Goal: Information Seeking & Learning: Learn about a topic

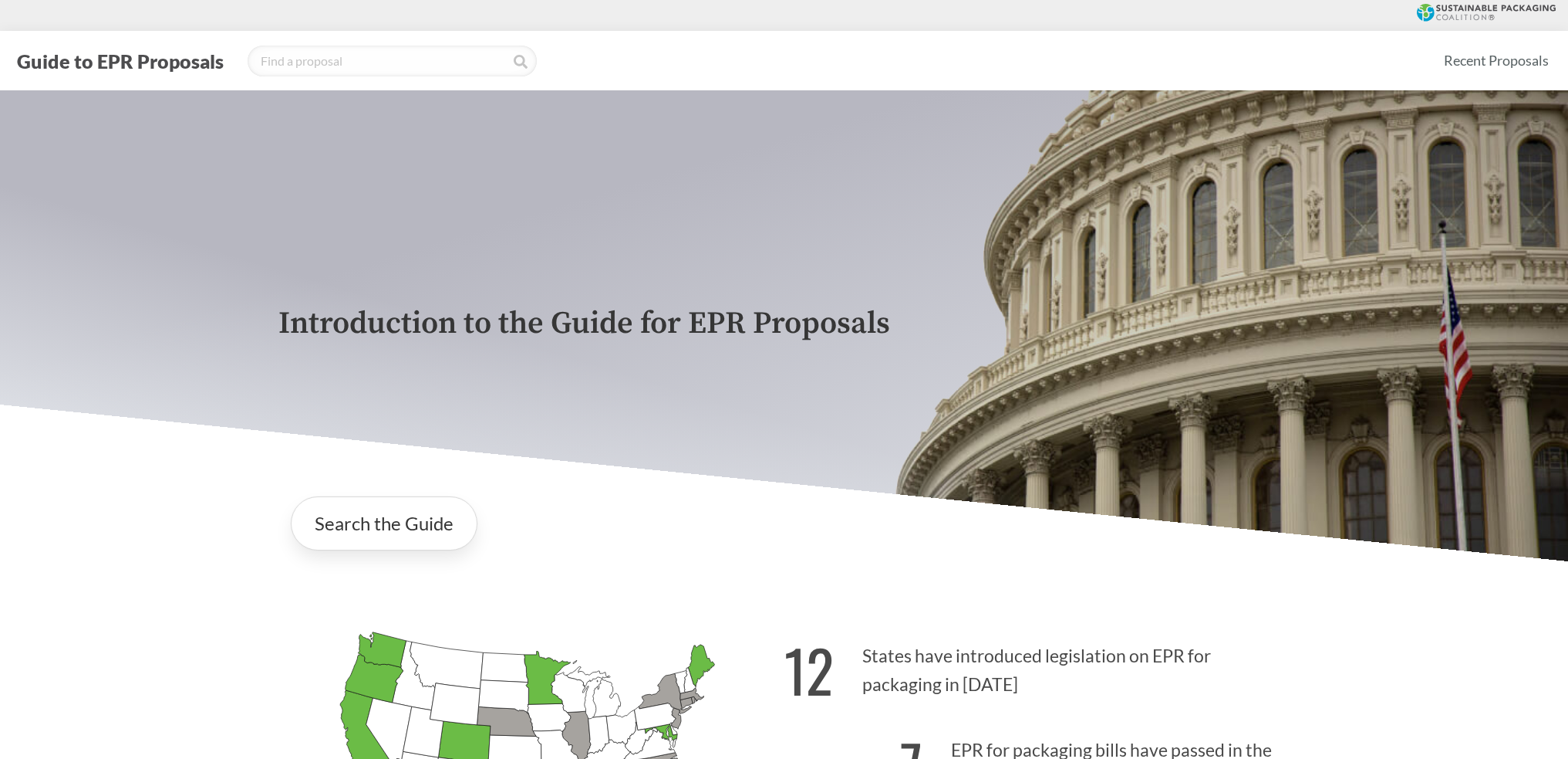
scroll to position [232, 0]
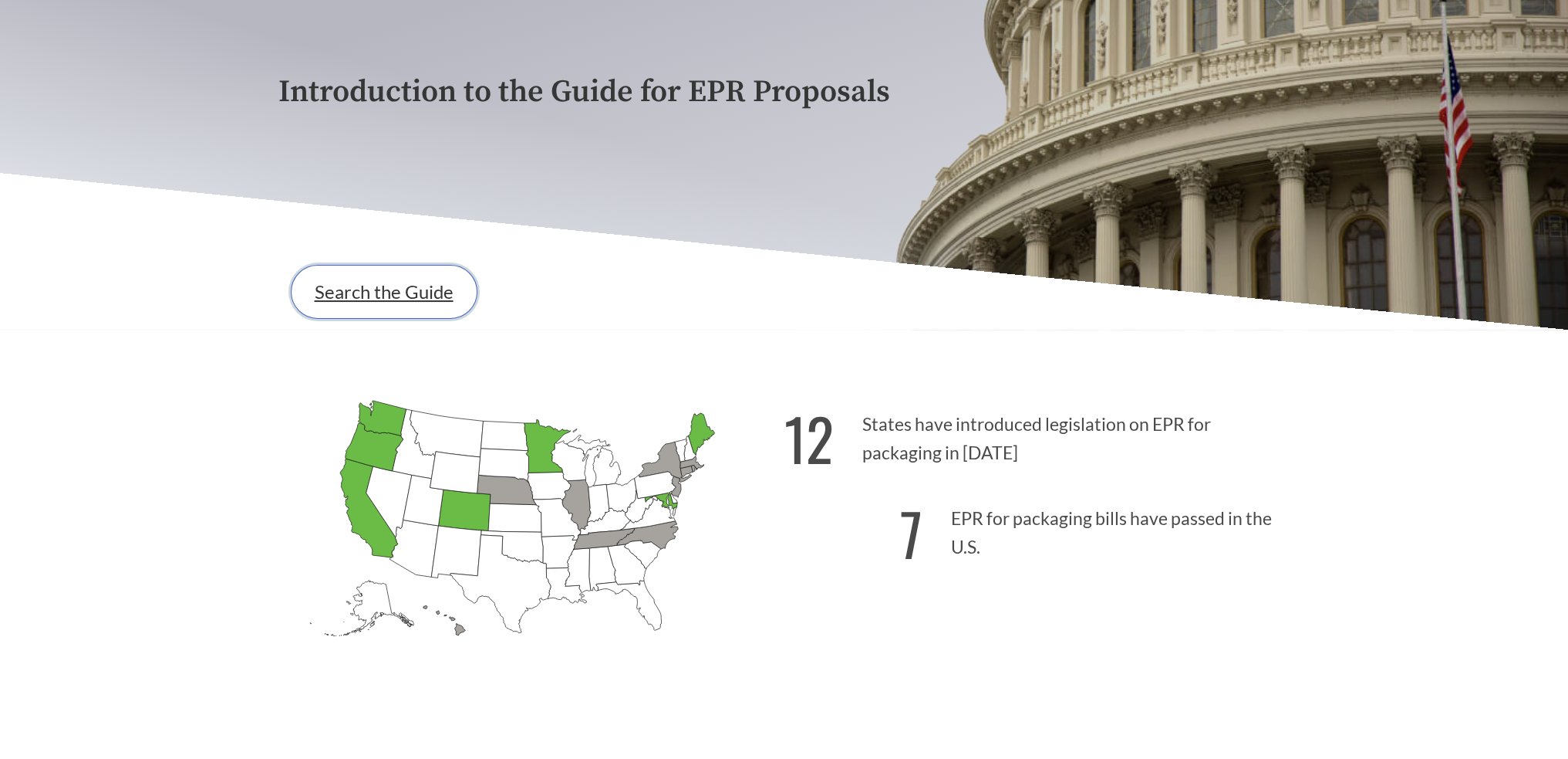
drag, startPoint x: 0, startPoint y: 0, endPoint x: 388, endPoint y: 312, distance: 497.9
click at [388, 312] on link "Search the Guide" at bounding box center [384, 291] width 187 height 54
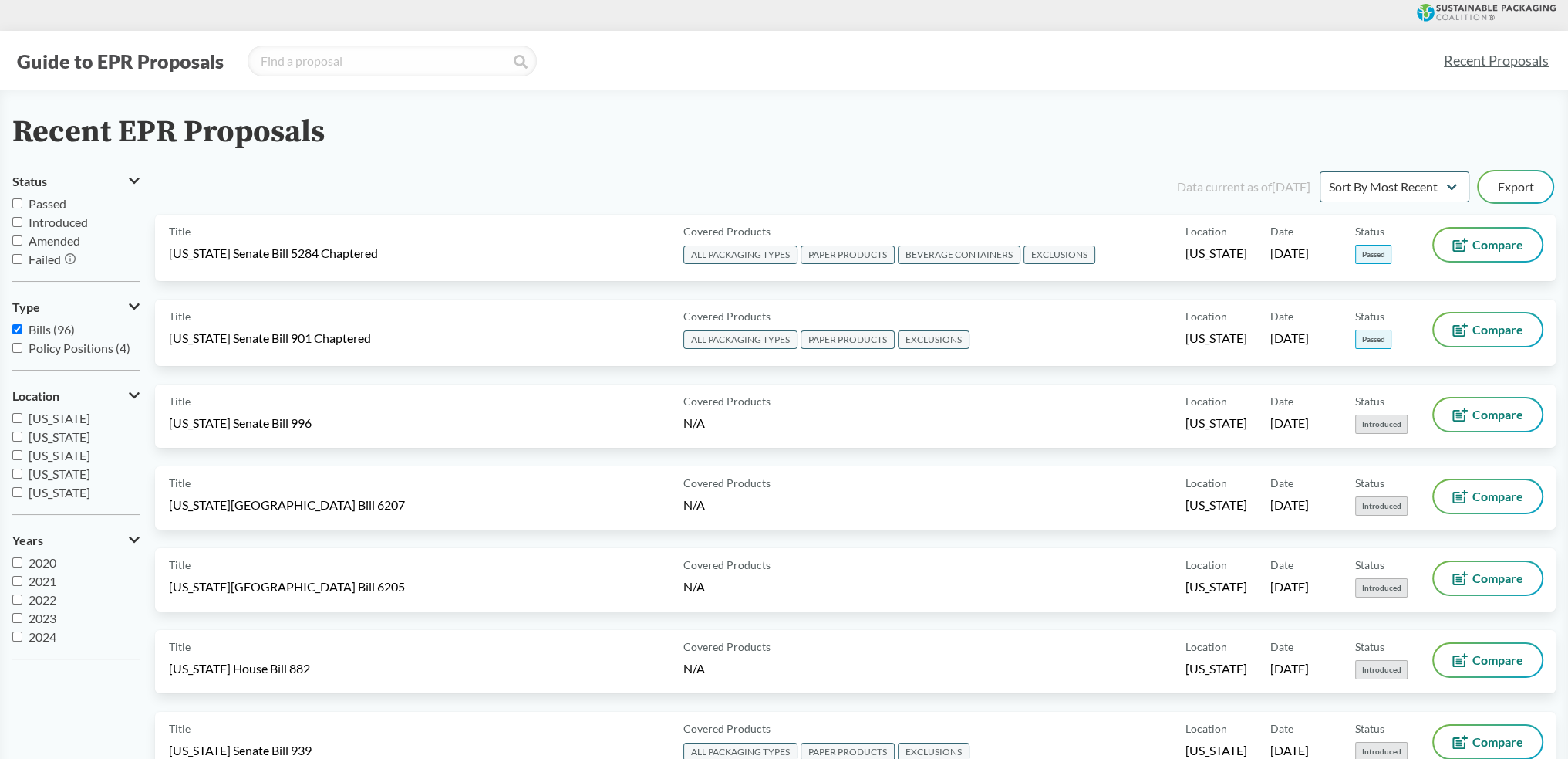
click at [18, 199] on input "Passed" at bounding box center [17, 203] width 10 height 10
checkbox input "true"
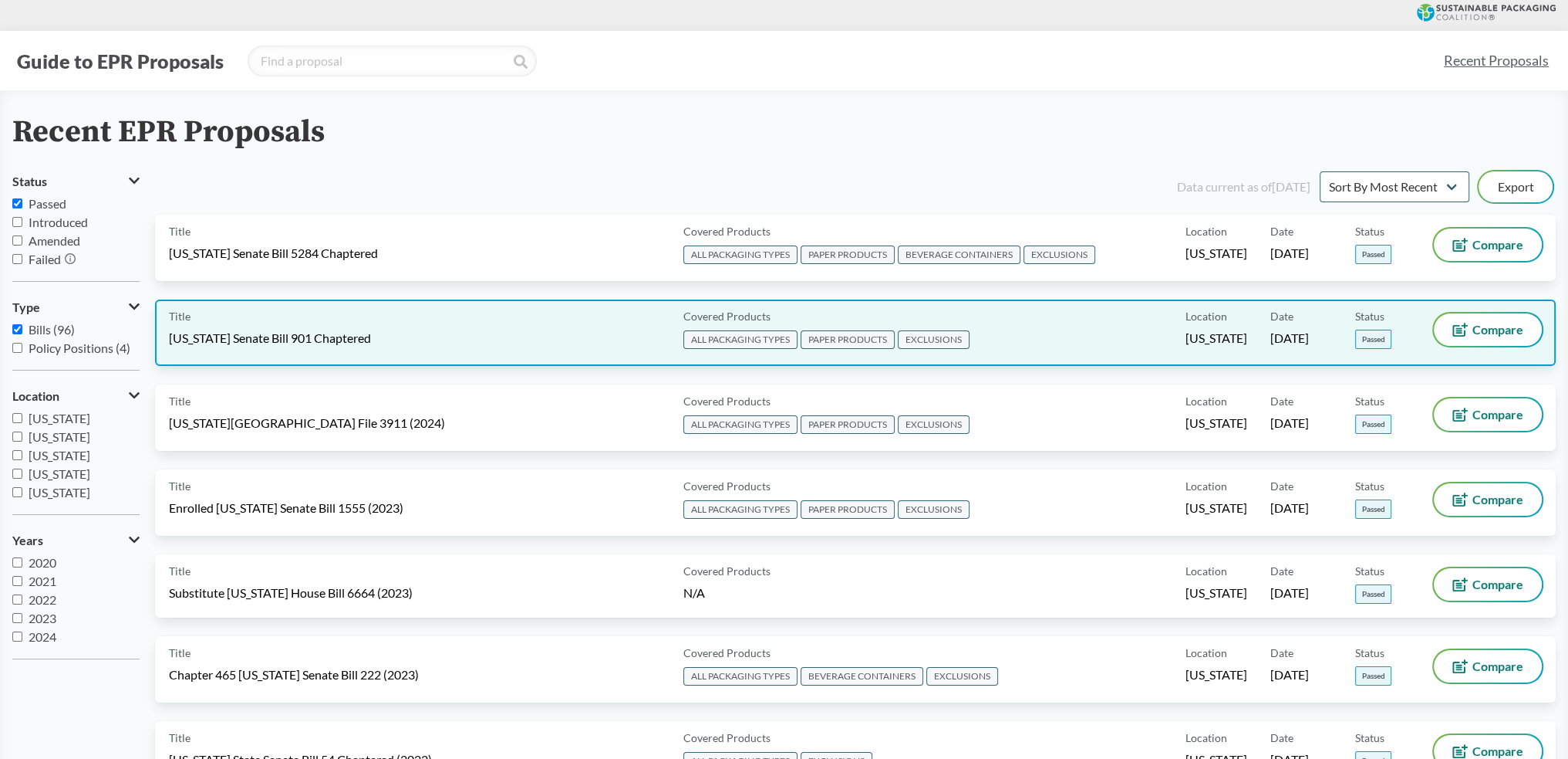
click at [928, 343] on span "EXCLUSIONS" at bounding box center [934, 339] width 72 height 19
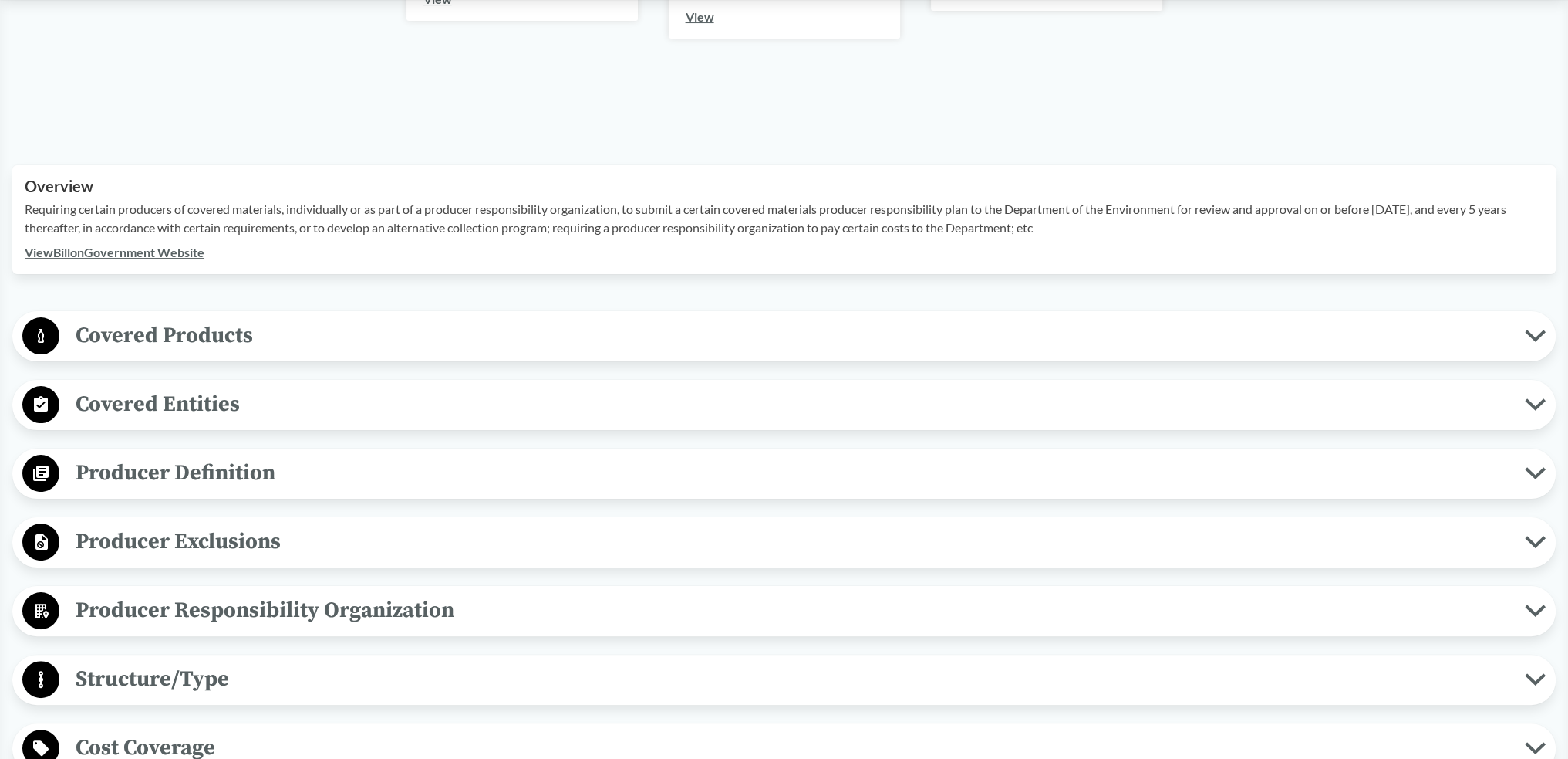
scroll to position [386, 0]
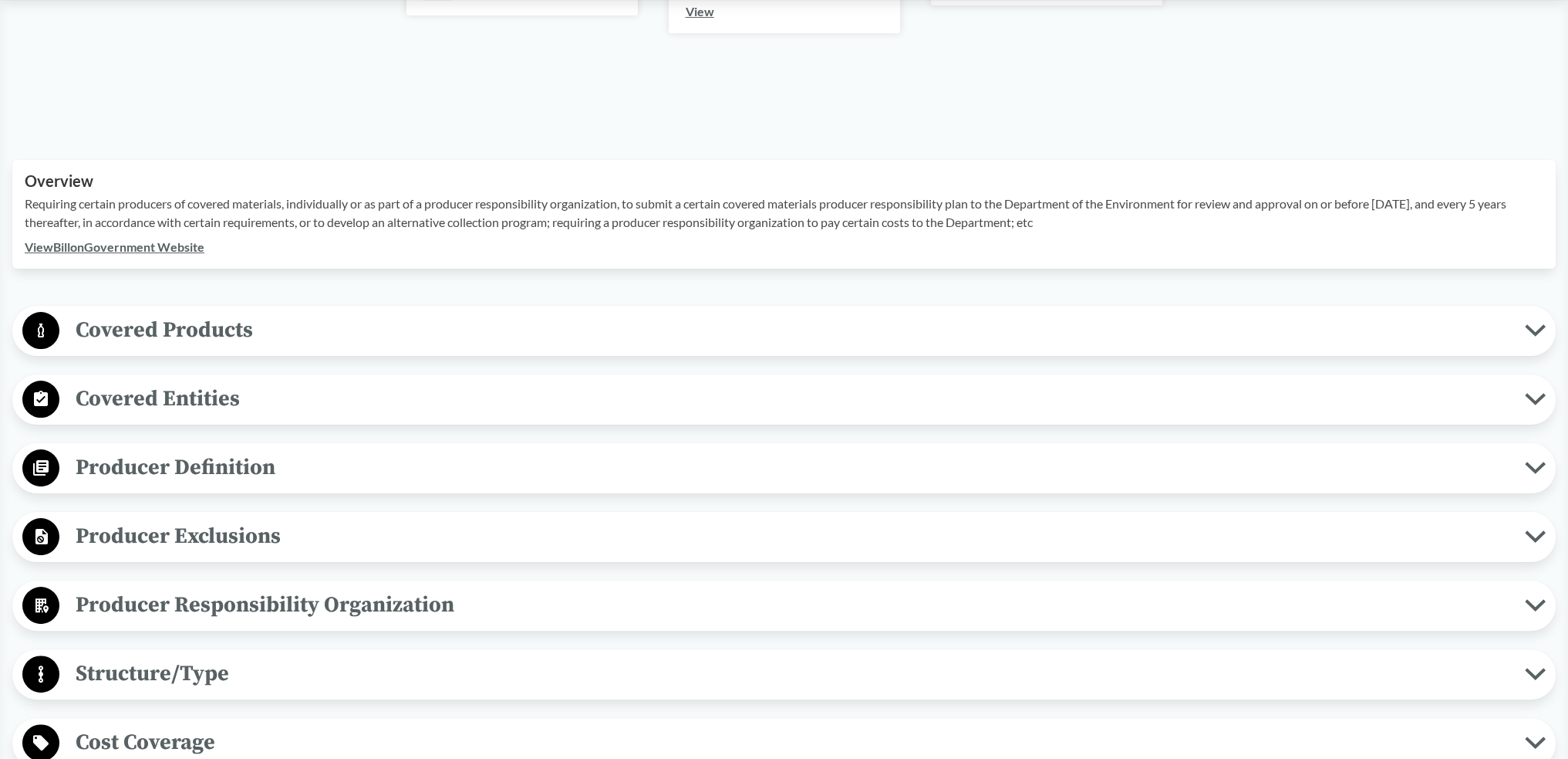
click at [210, 469] on span "Producer Definition" at bounding box center [792, 467] width 1465 height 35
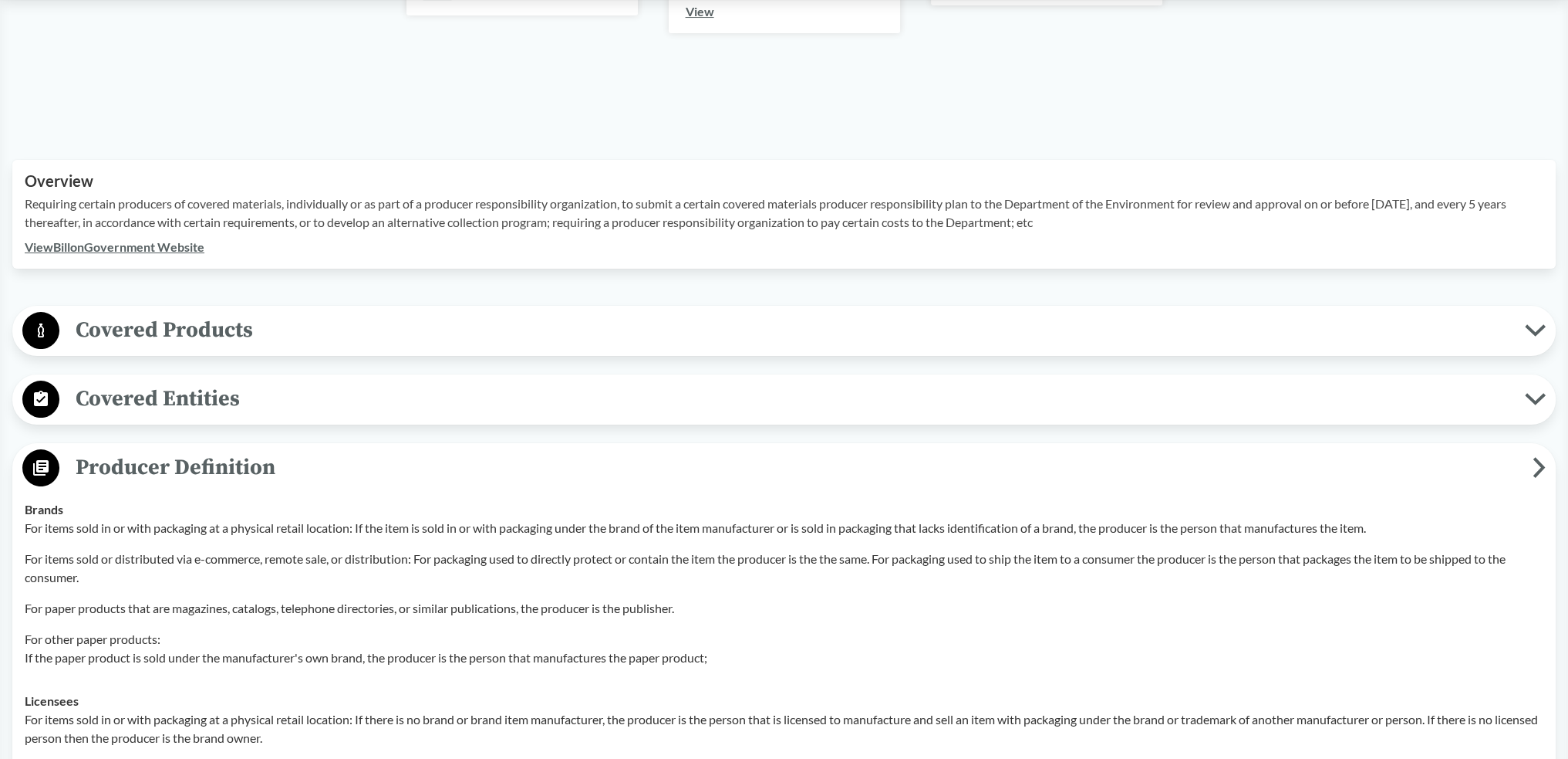
click at [271, 324] on span "Covered Products" at bounding box center [792, 329] width 1465 height 35
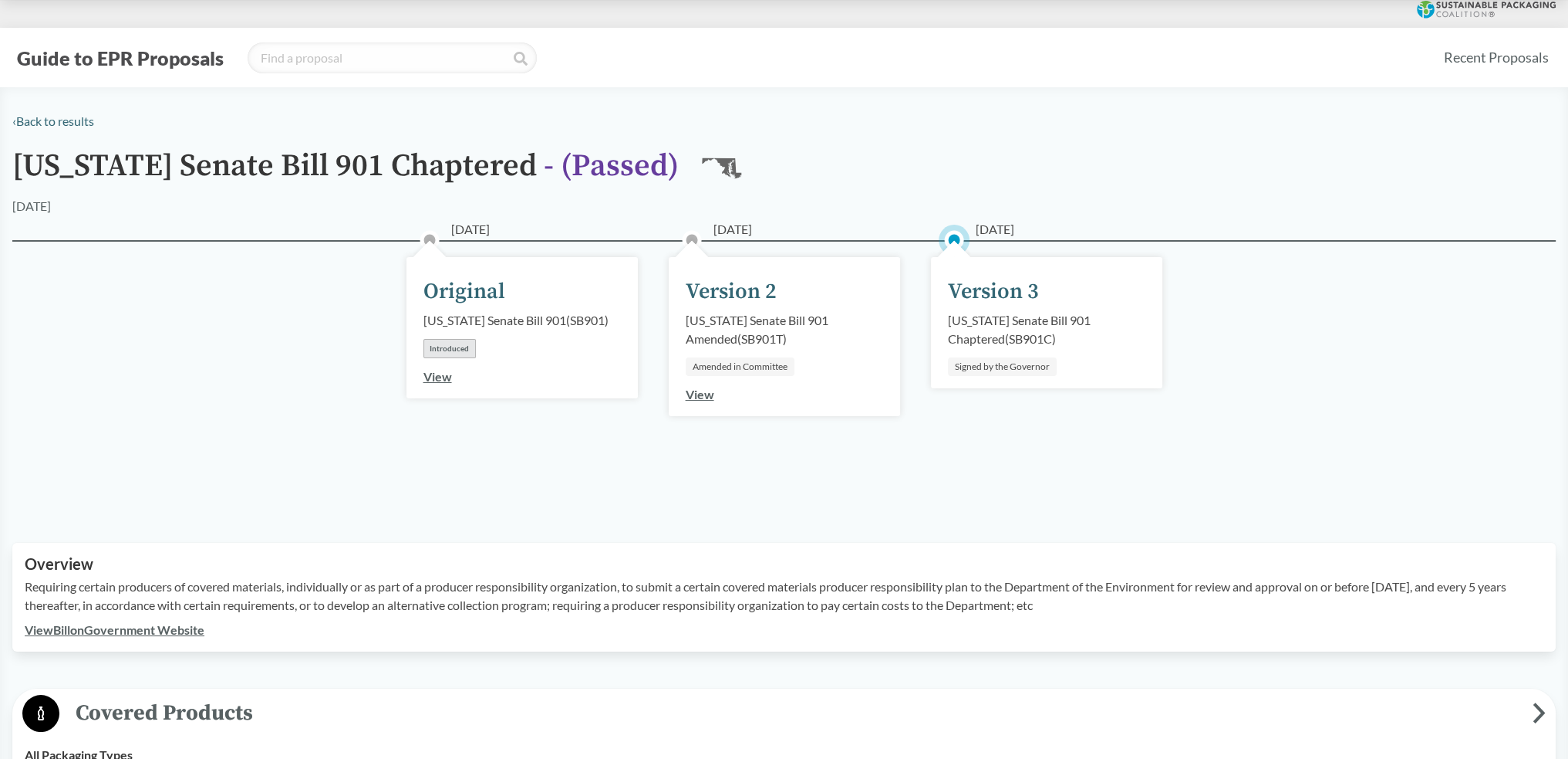
scroll to position [0, 0]
